Goal: Information Seeking & Learning: Learn about a topic

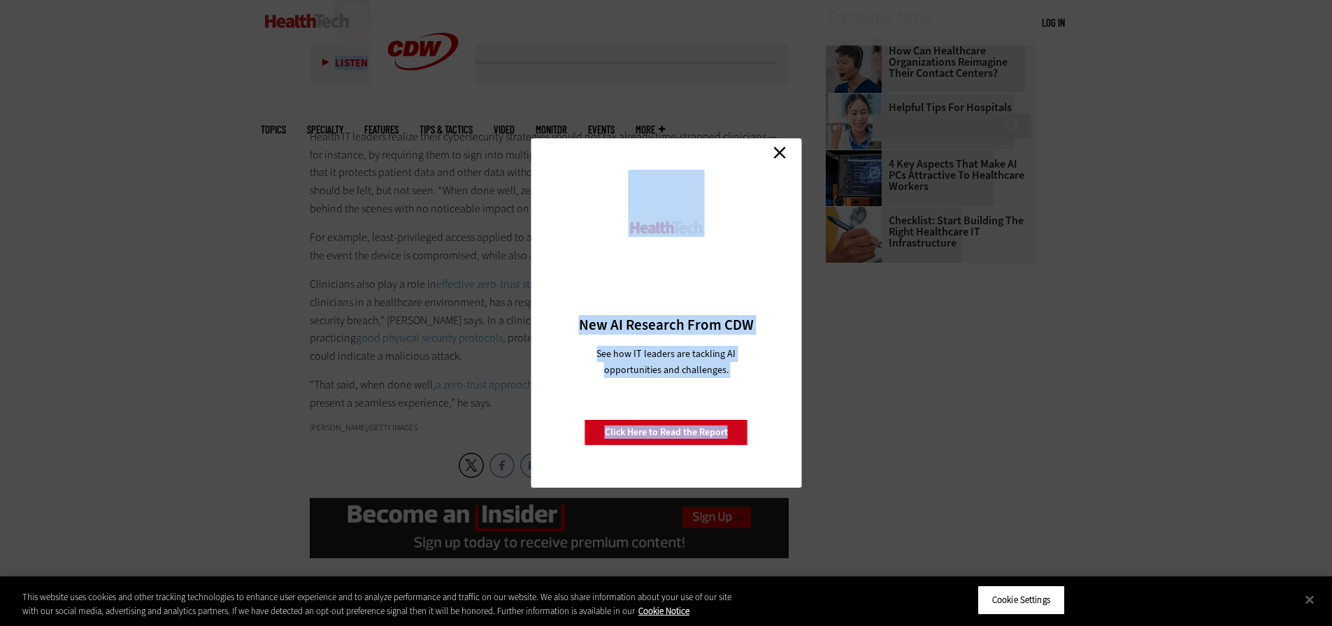
scroll to position [2042, 0]
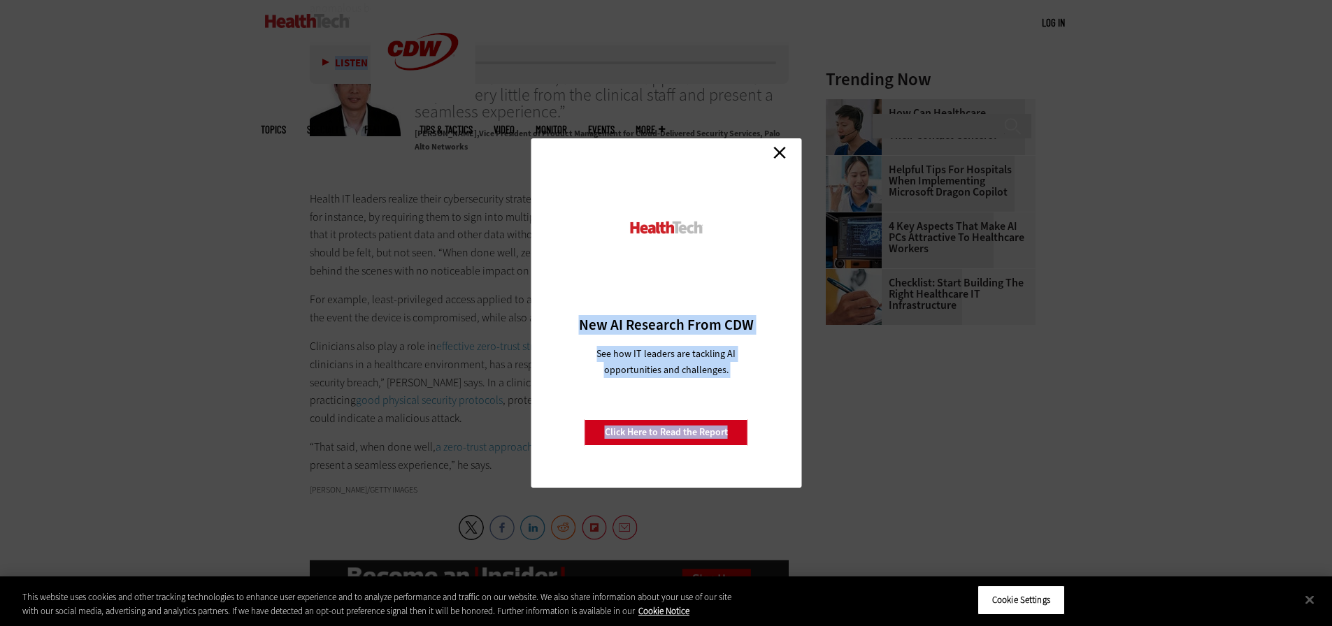
drag, startPoint x: 310, startPoint y: 346, endPoint x: 746, endPoint y: 188, distance: 464.0
click at [777, 159] on link "Close" at bounding box center [779, 152] width 21 height 21
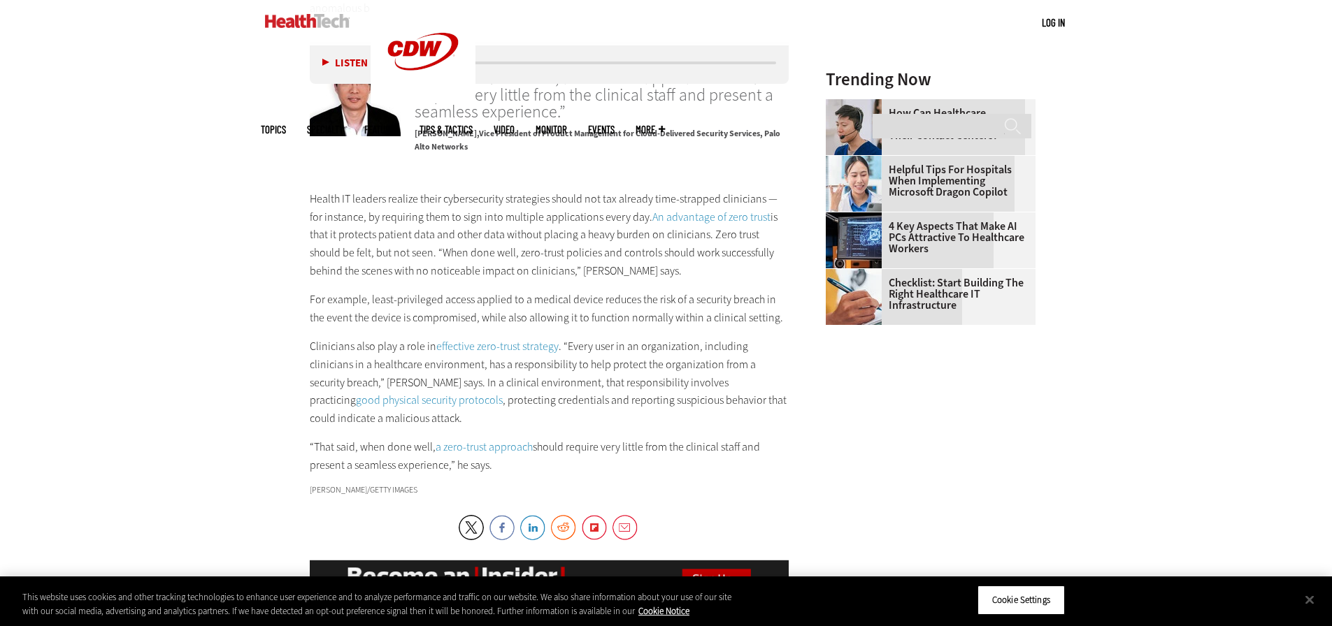
click at [502, 438] on p "“That said, when done well, a zero-trust approach should require very little fr…" at bounding box center [550, 456] width 480 height 36
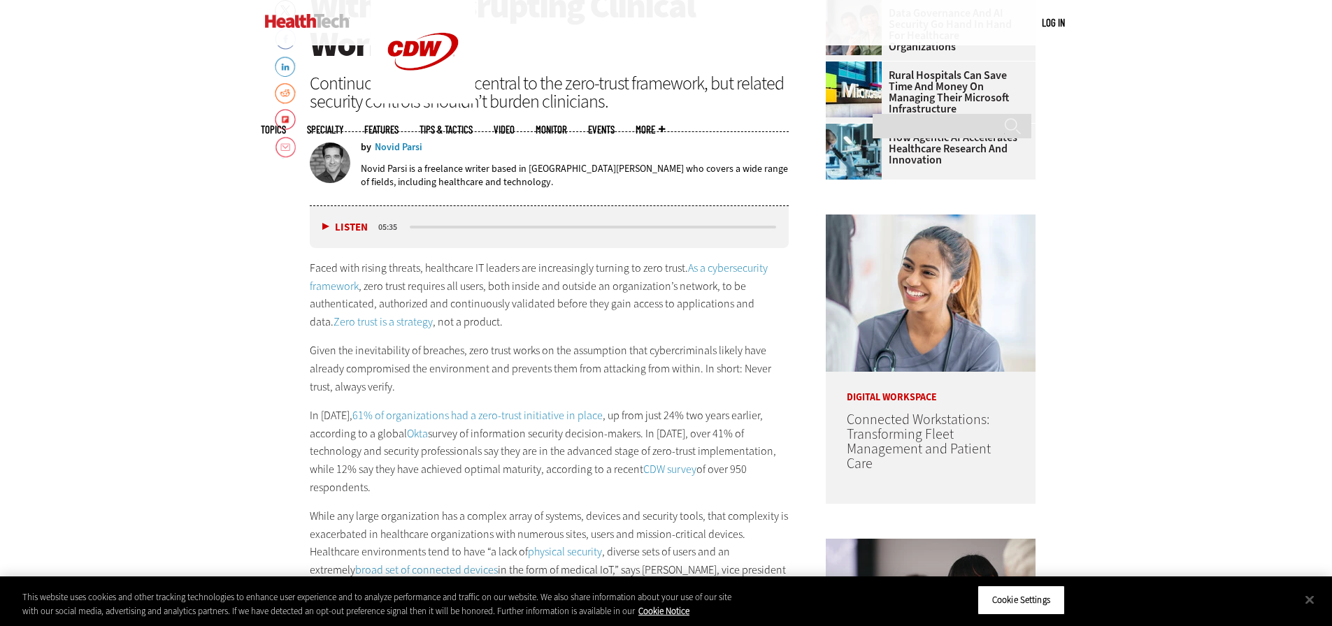
scroll to position [714, 0]
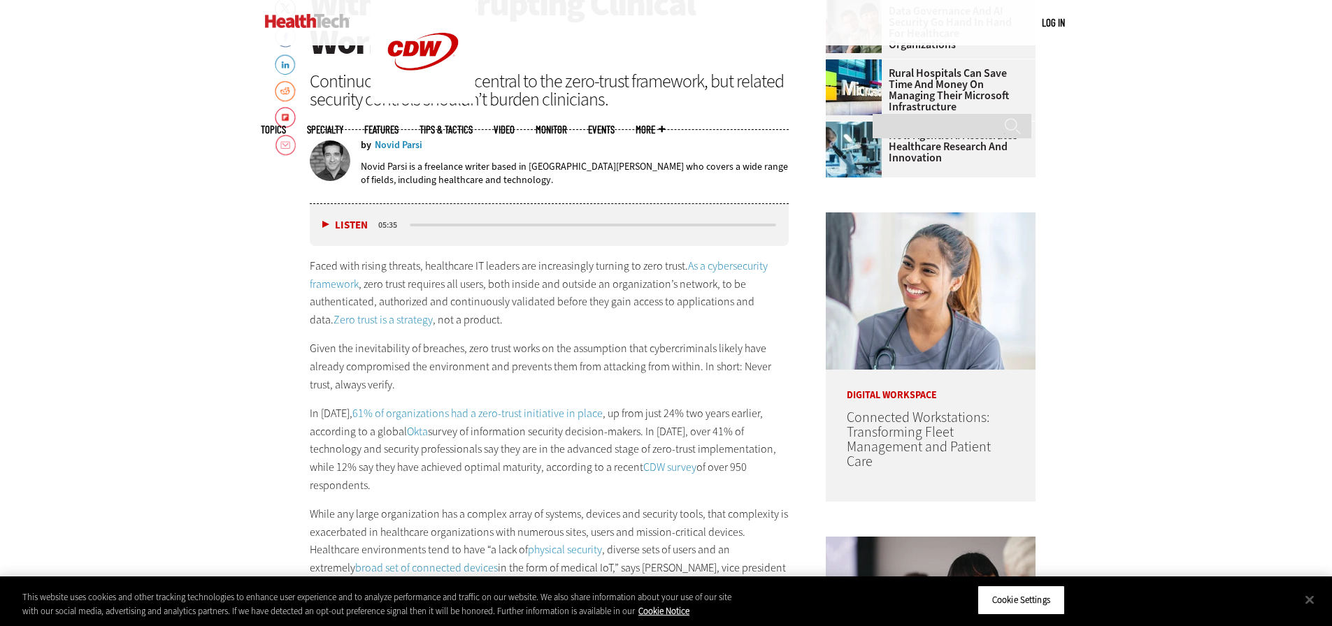
drag, startPoint x: 501, startPoint y: 414, endPoint x: 301, endPoint y: 268, distance: 247.6
copy div "Lorem ipsu dolors ametcon, adipiscing EL seddoei tem incididuntut laboree do ma…"
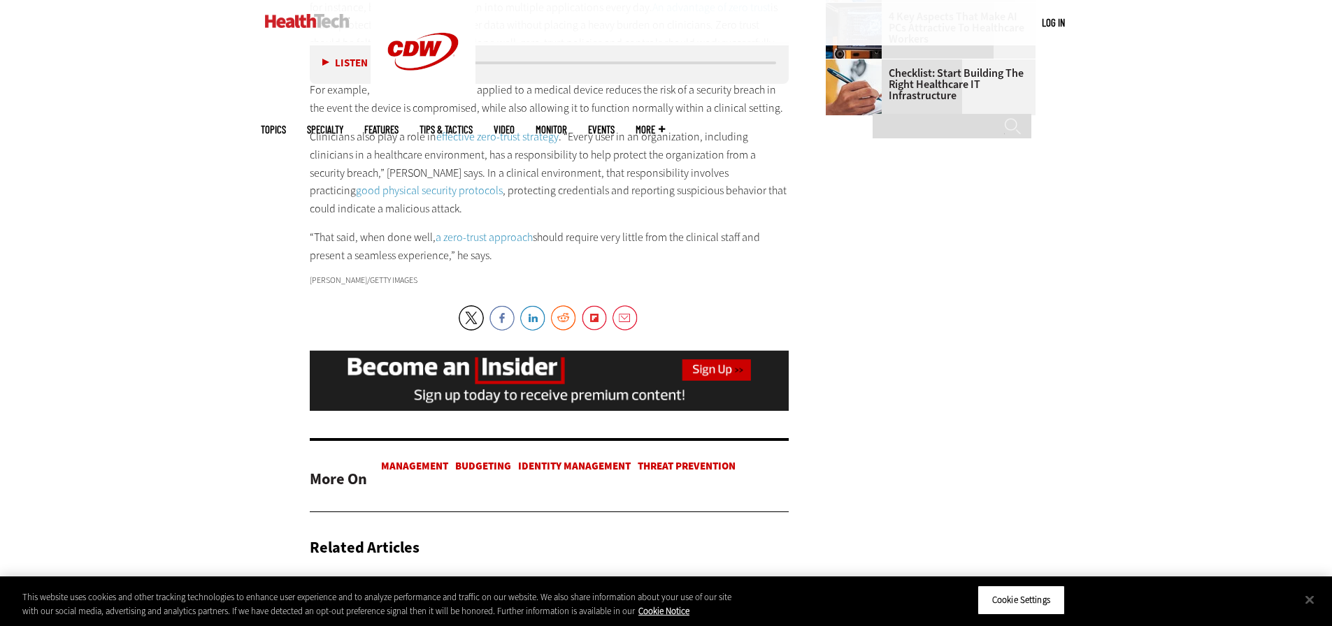
scroll to position [2461, 0]
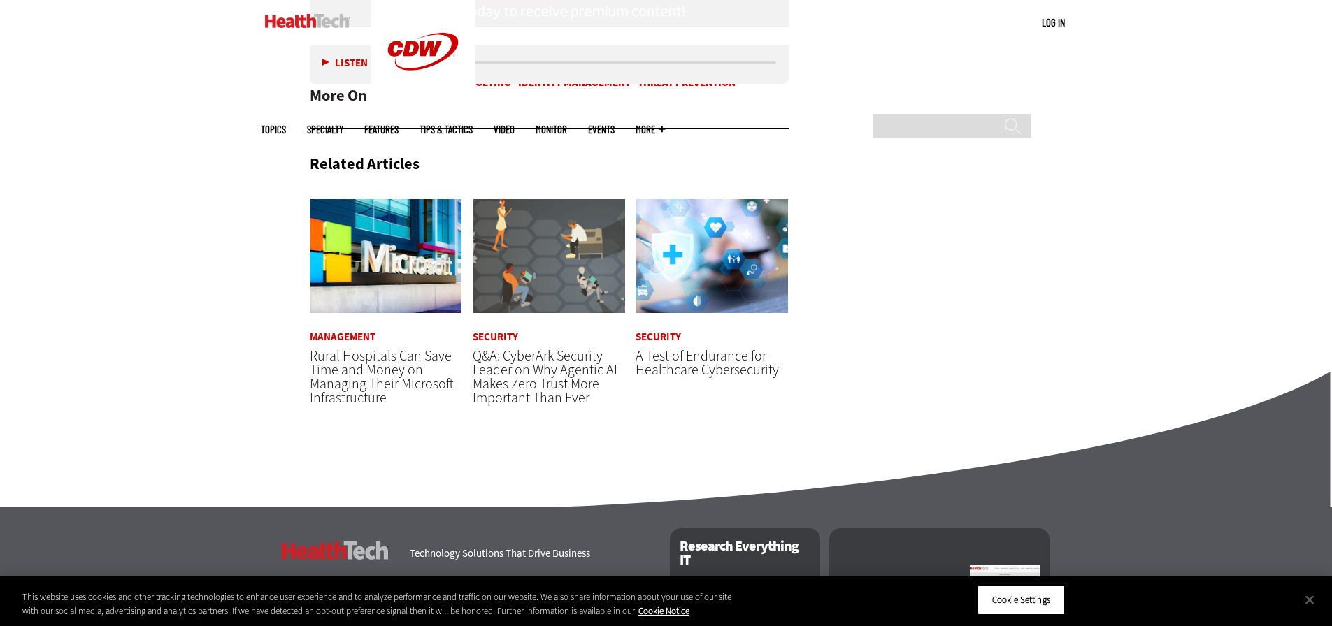
scroll to position [2653, 0]
